Goal: Navigation & Orientation: Find specific page/section

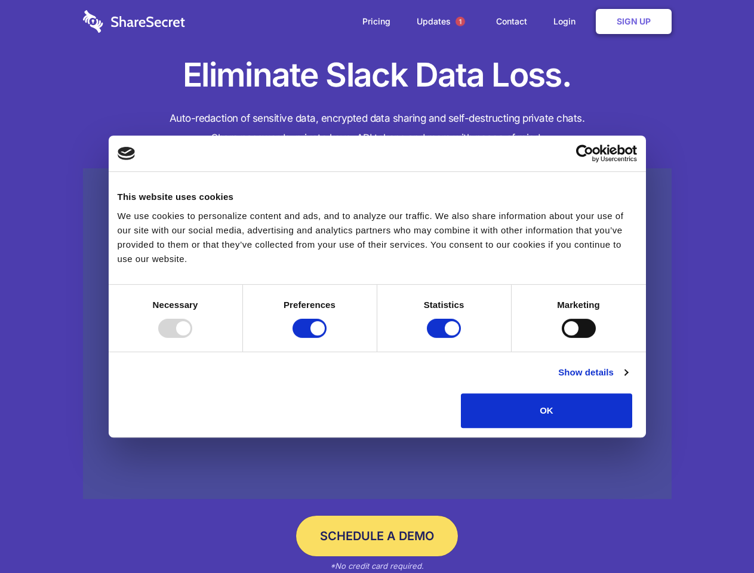
click at [192, 338] on div at bounding box center [175, 328] width 34 height 19
click at [327, 338] on input "Preferences" at bounding box center [310, 328] width 34 height 19
checkbox input "false"
click at [446, 338] on input "Statistics" at bounding box center [444, 328] width 34 height 19
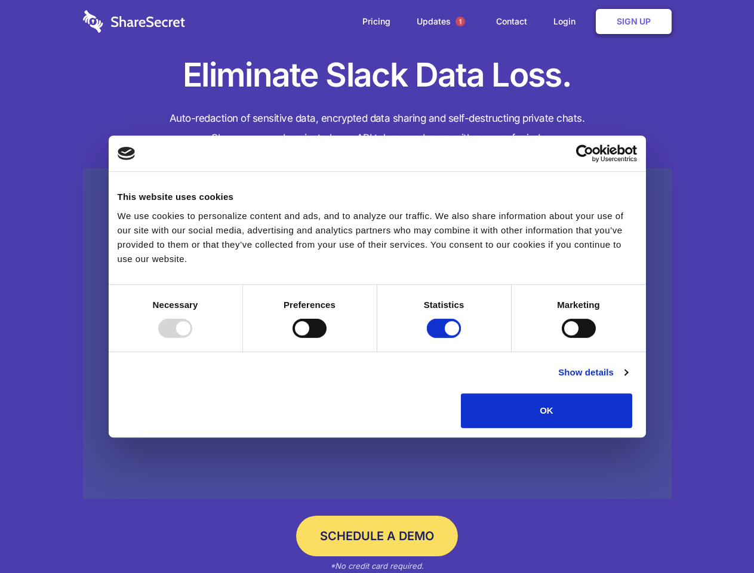
checkbox input "false"
click at [562, 338] on input "Marketing" at bounding box center [579, 328] width 34 height 19
checkbox input "true"
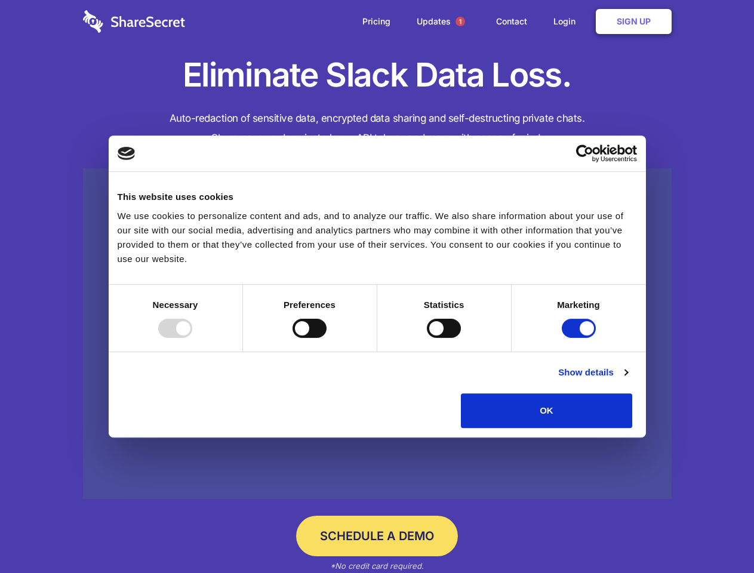
click at [628, 380] on link "Show details" at bounding box center [593, 373] width 69 height 14
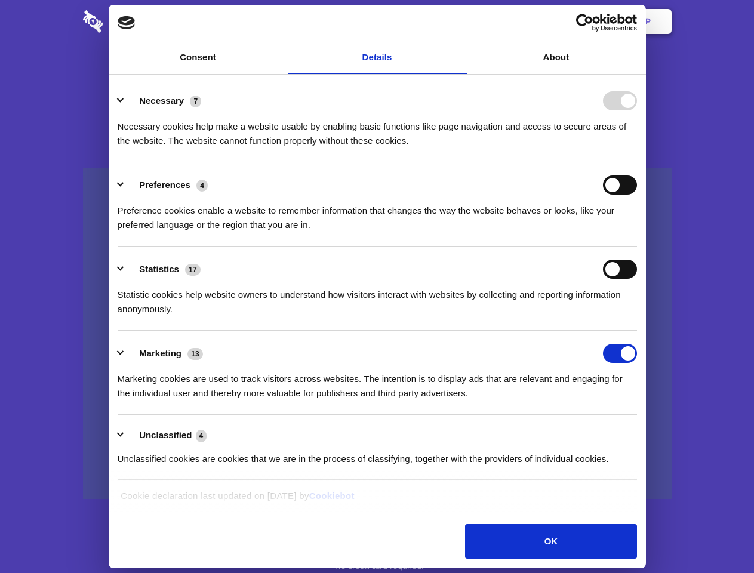
click at [637, 162] on li "Necessary 7 Necessary cookies help make a website usable by enabling basic func…" at bounding box center [378, 120] width 520 height 84
click at [460, 22] on span "1" at bounding box center [461, 22] width 10 height 10
